Goal: Information Seeking & Learning: Learn about a topic

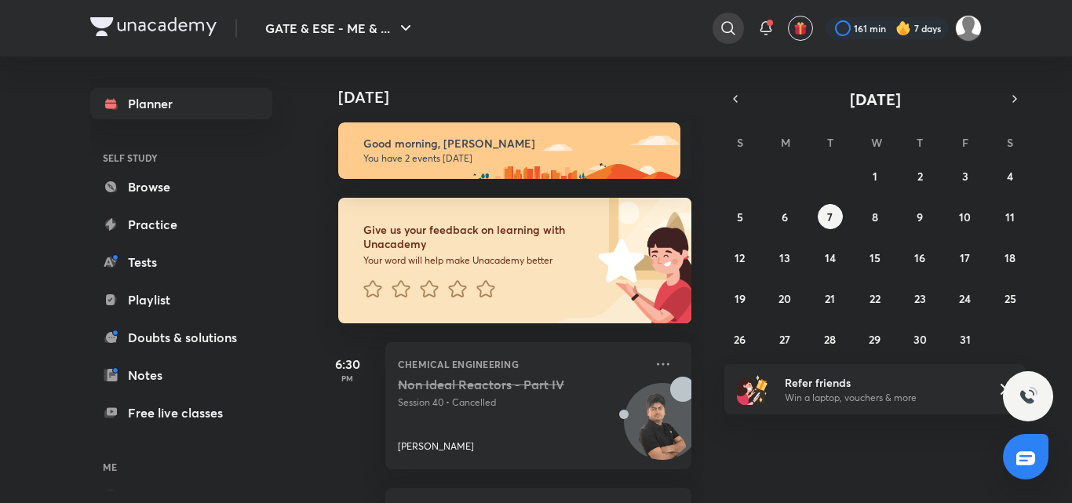
click at [726, 18] on div at bounding box center [728, 28] width 31 height 31
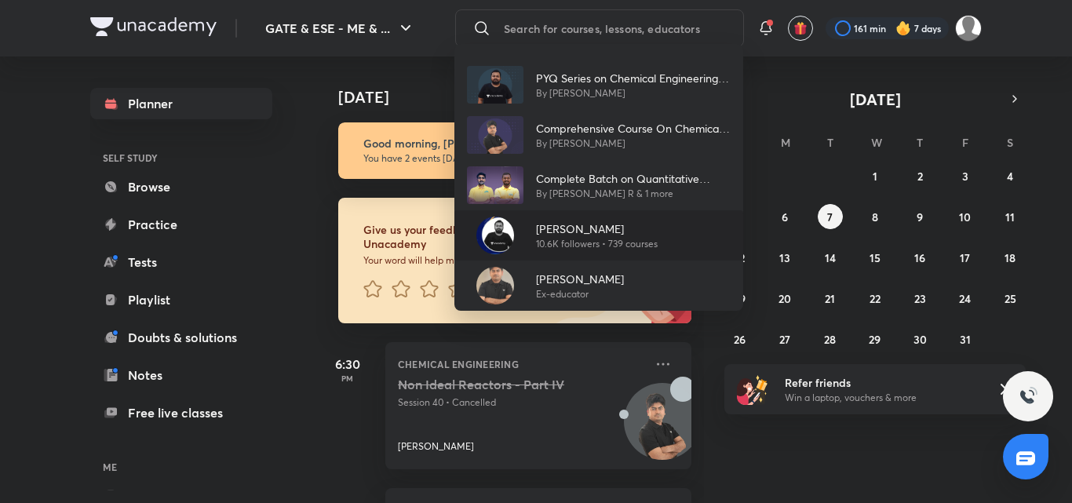
click at [618, 222] on p "[PERSON_NAME]" at bounding box center [597, 229] width 122 height 16
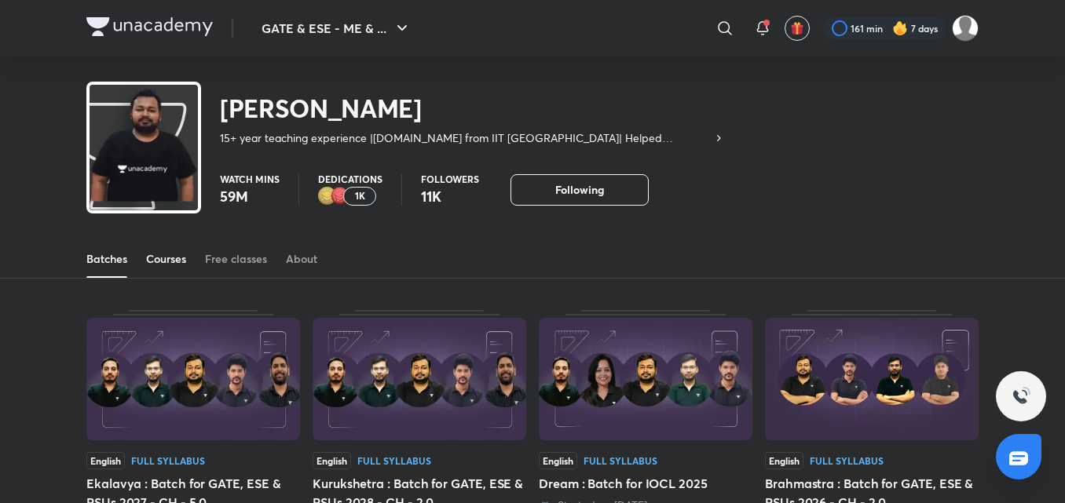
click at [166, 264] on div "Courses" at bounding box center [166, 259] width 40 height 16
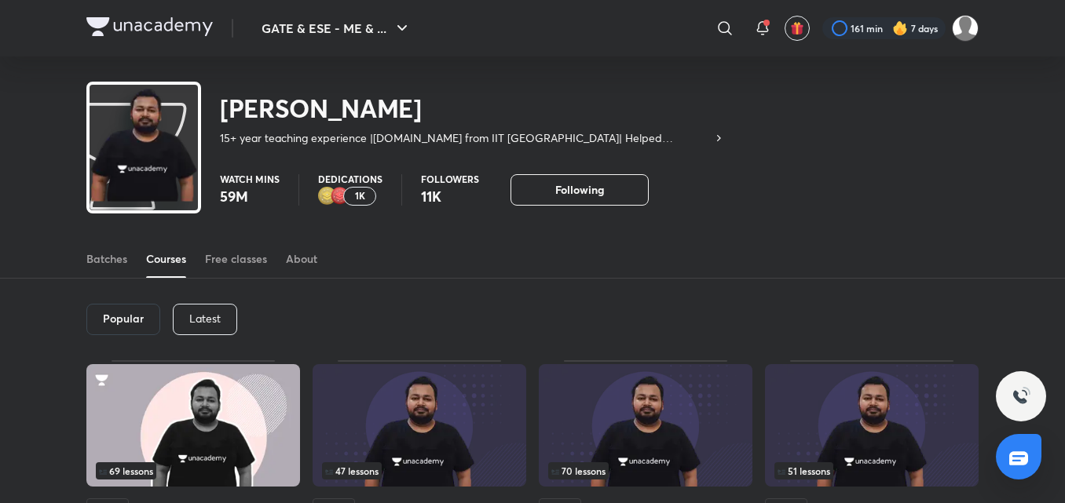
click at [204, 309] on div "Latest" at bounding box center [205, 319] width 64 height 31
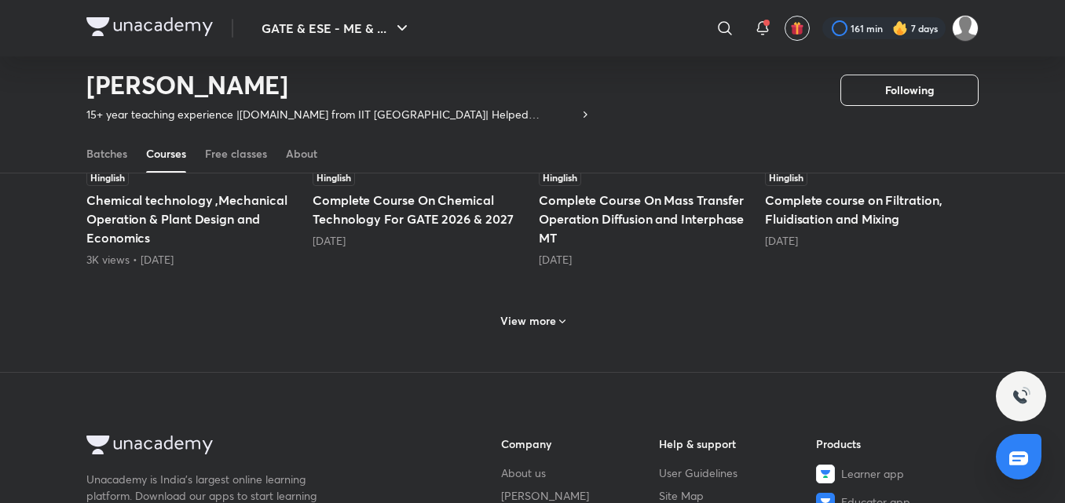
scroll to position [727, 0]
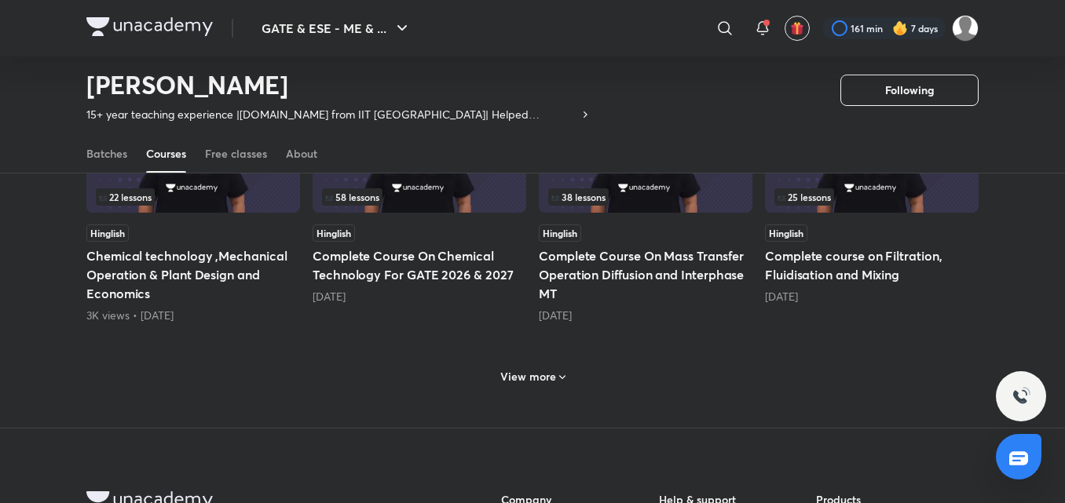
click at [538, 391] on div "View more" at bounding box center [532, 375] width 892 height 41
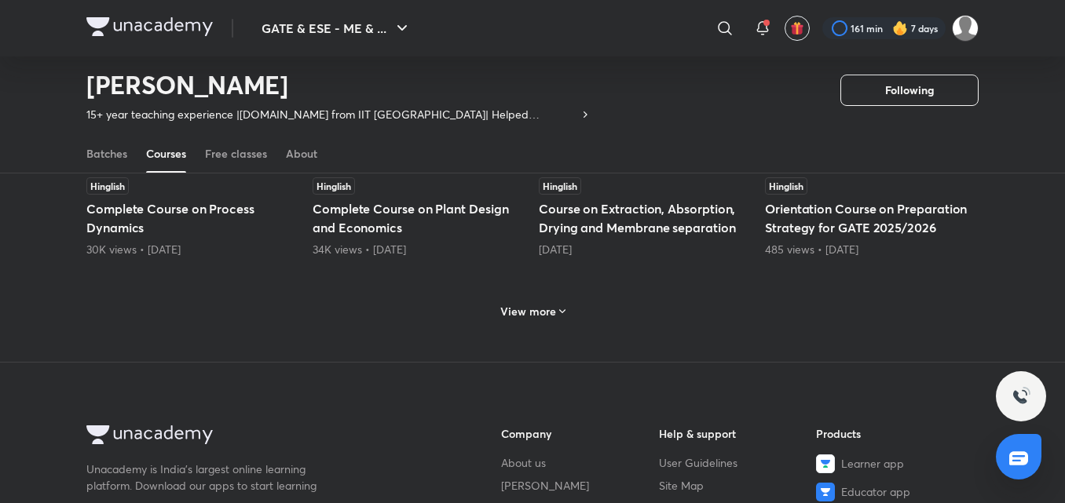
scroll to position [1591, 0]
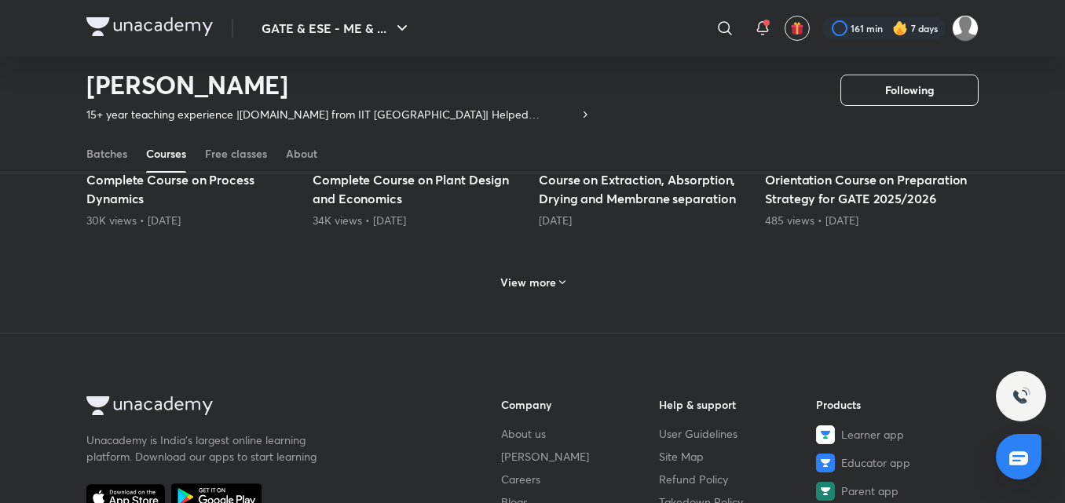
click at [572, 294] on div "View more" at bounding box center [532, 280] width 892 height 41
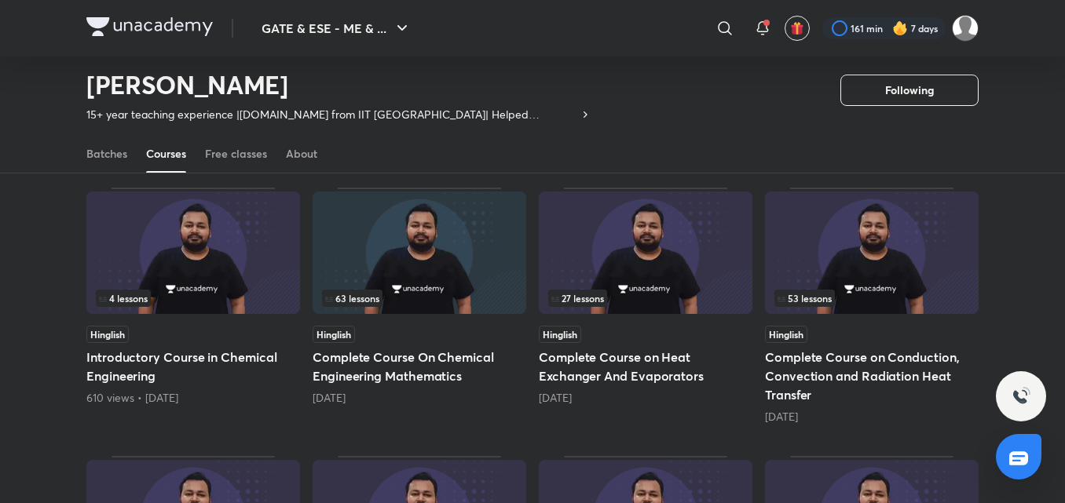
scroll to position [1119, 0]
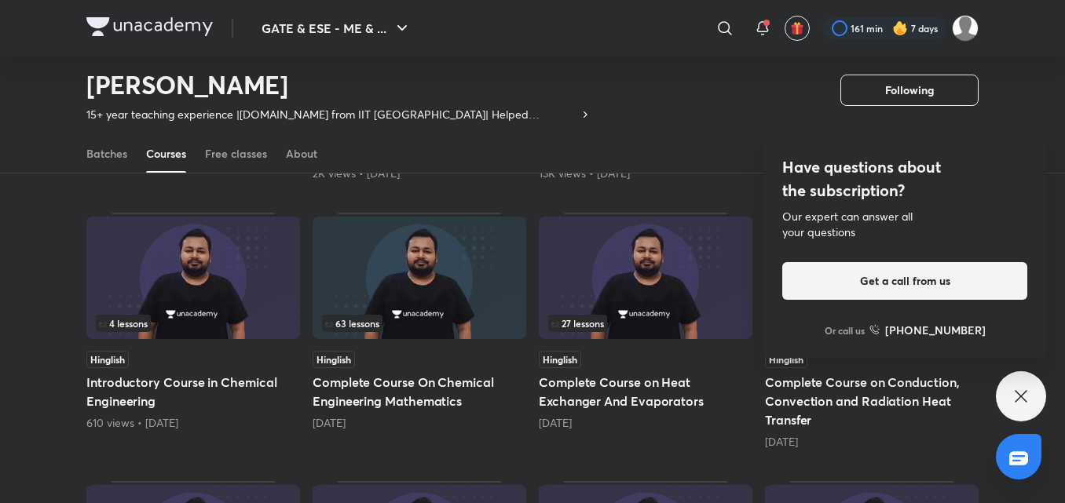
click at [448, 309] on img at bounding box center [419, 278] width 214 height 122
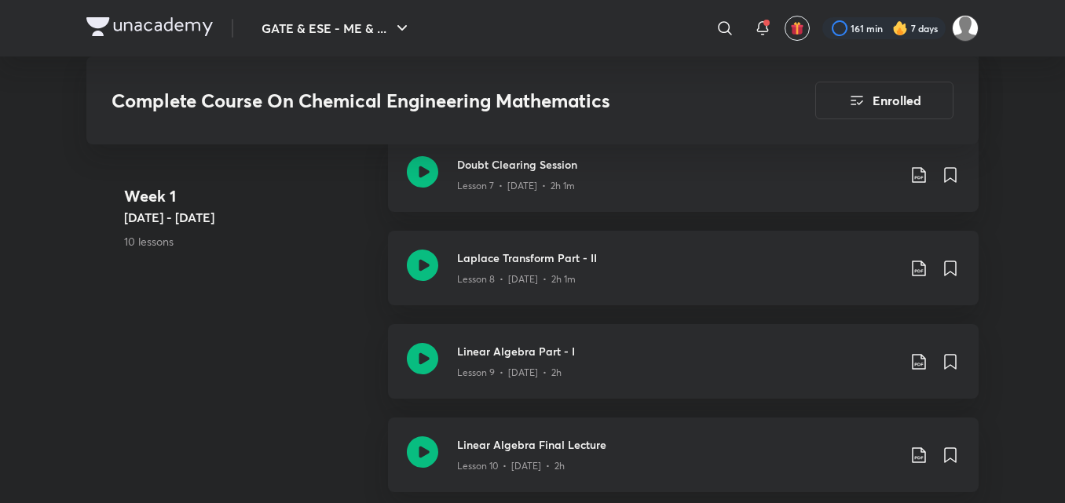
scroll to position [1570, 0]
